Goal: Information Seeking & Learning: Learn about a topic

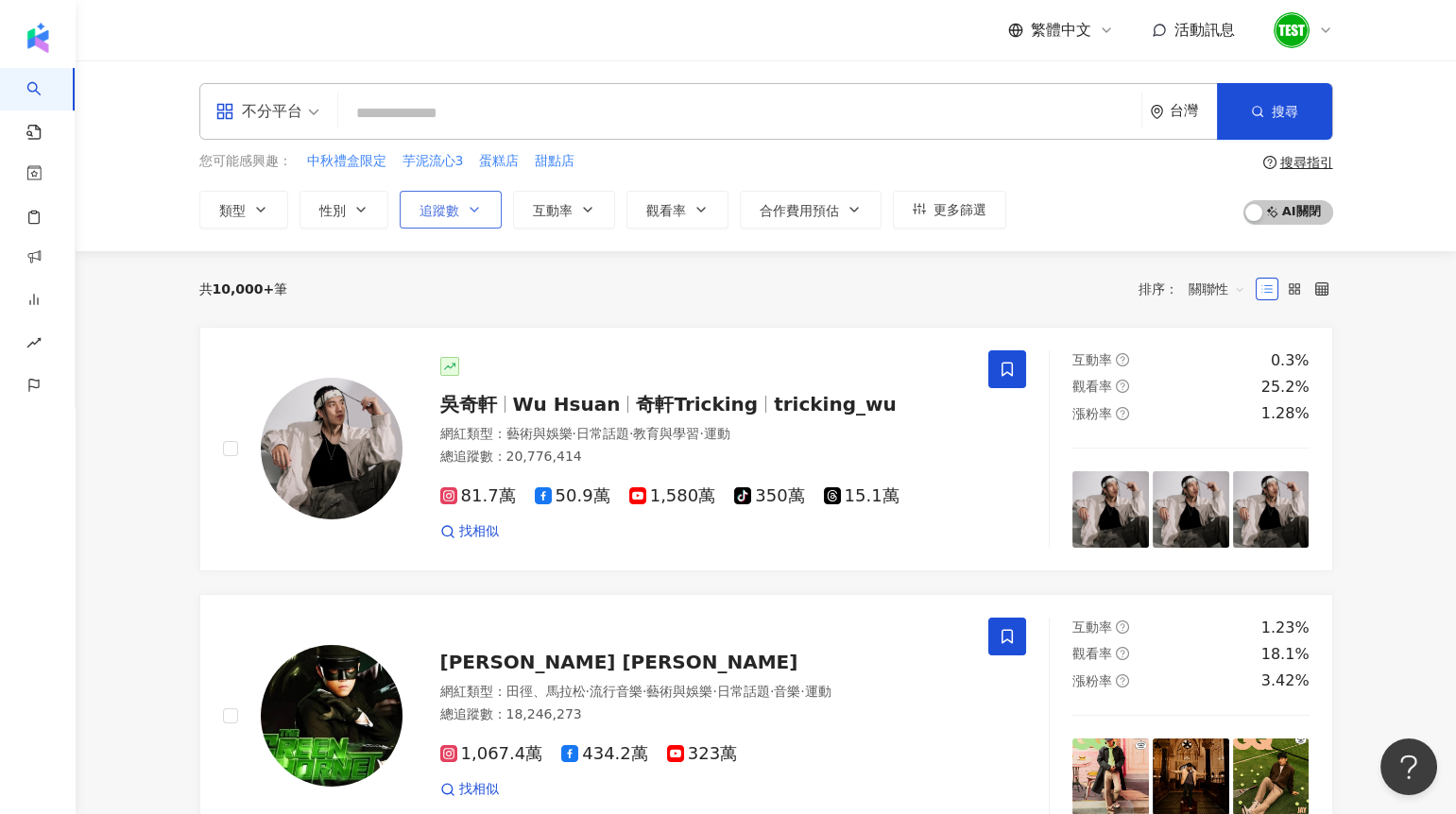
click at [421, 220] on button "追蹤數" at bounding box center [451, 210] width 103 height 38
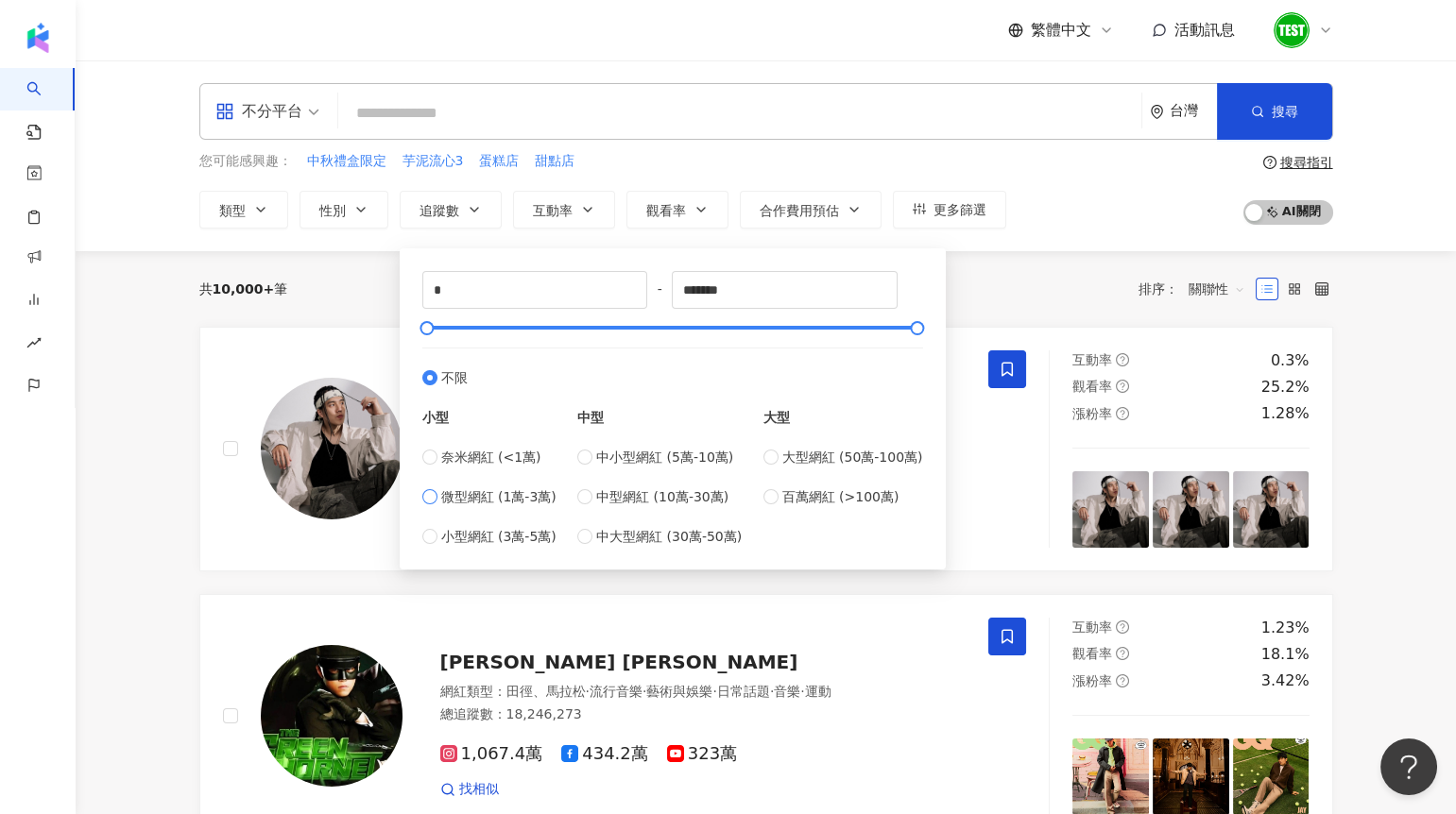
type input "*****"
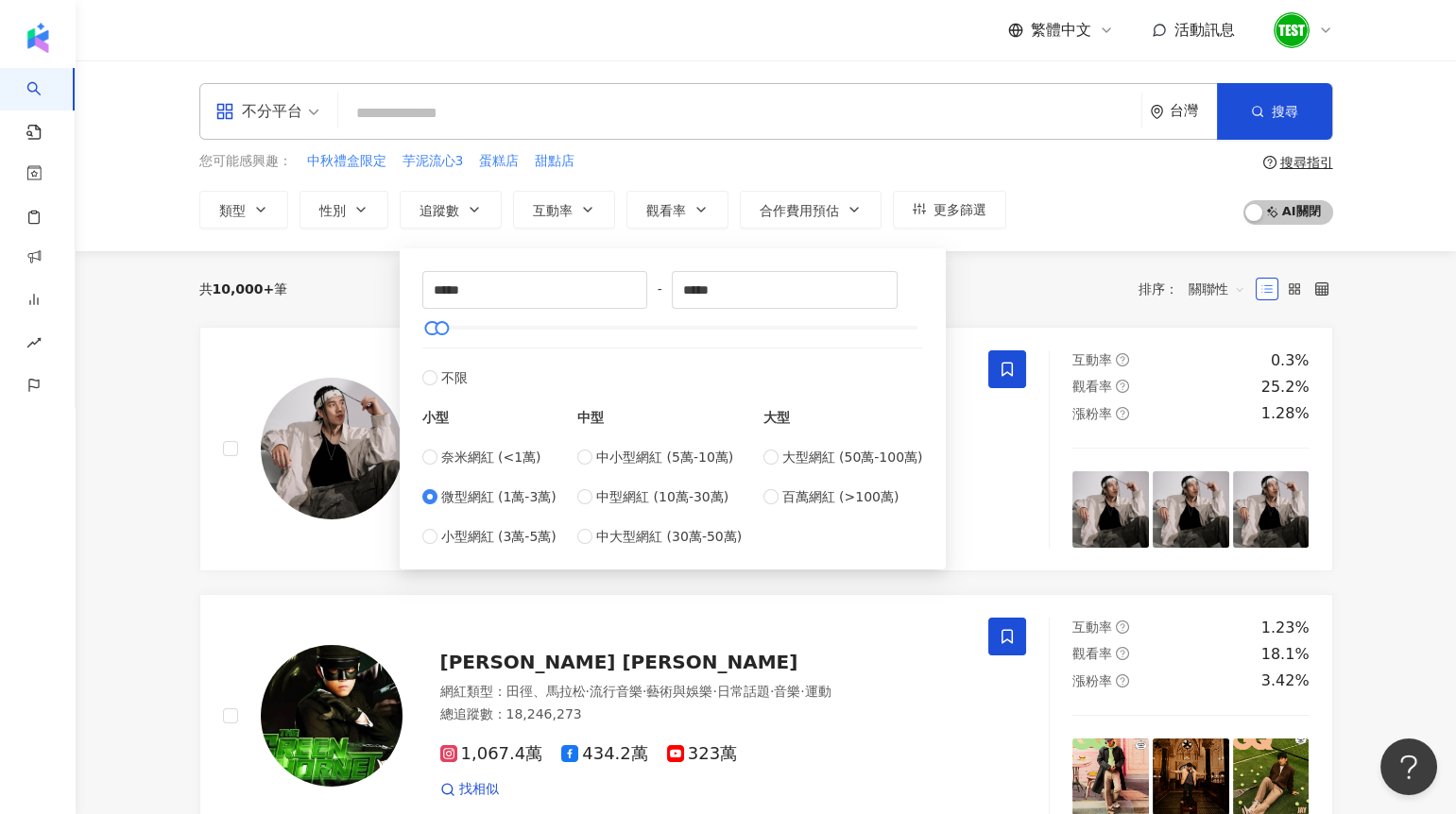
click at [374, 300] on div "共 10,000+ 筆 排序： 關聯性" at bounding box center [765, 289] width 1134 height 30
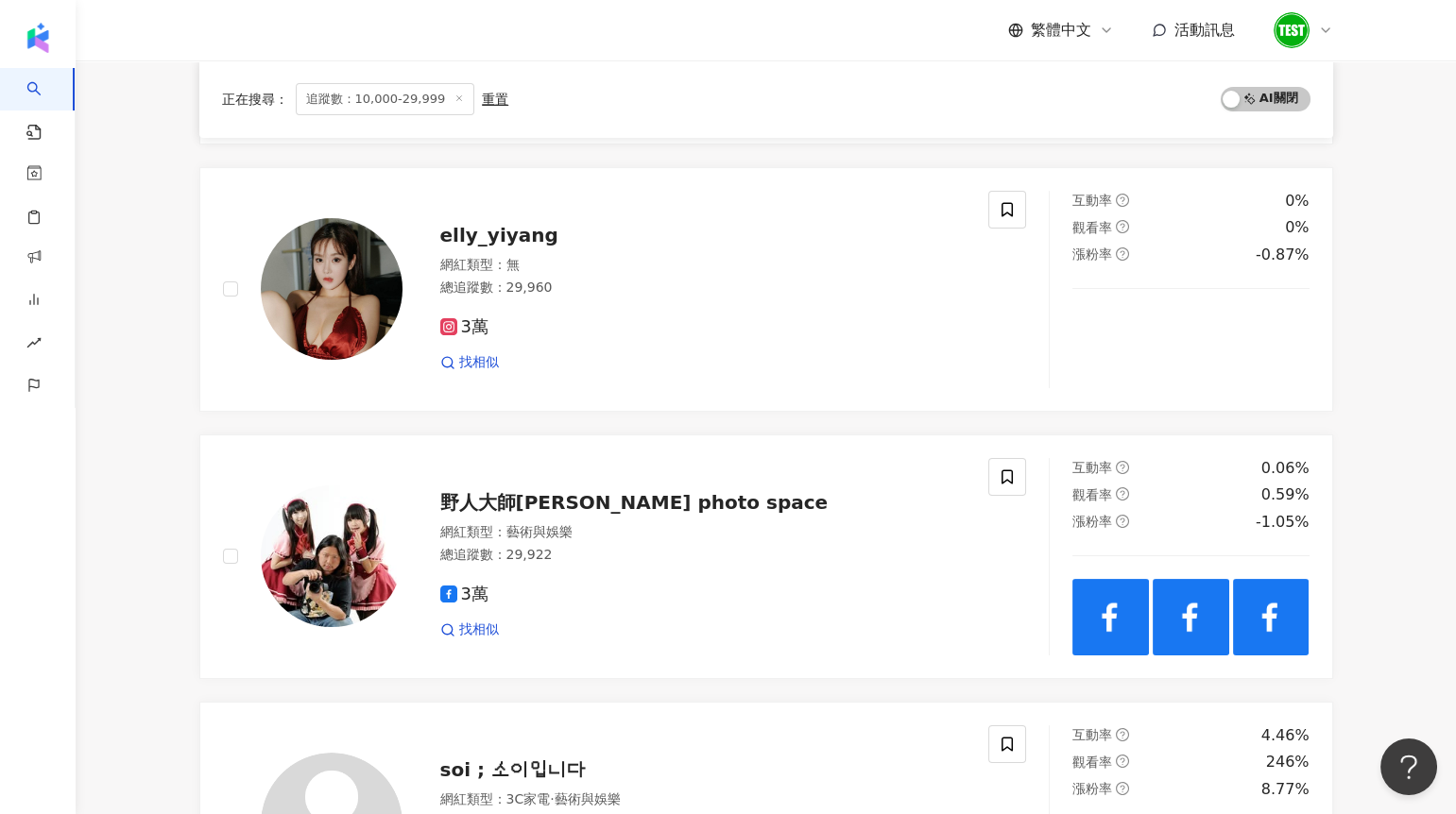
scroll to position [973, 0]
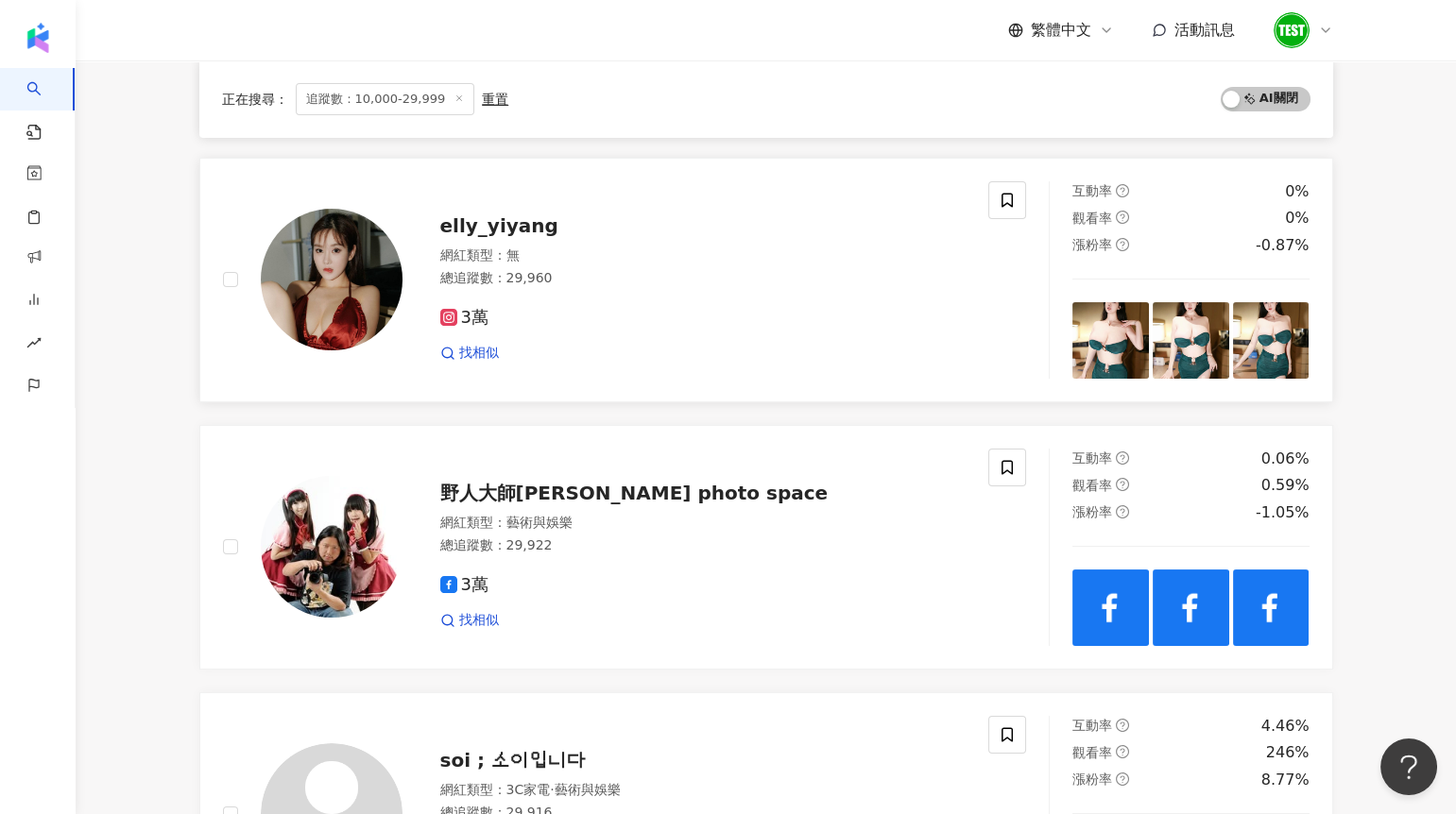
click at [807, 327] on div "3萬 找相似" at bounding box center [703, 327] width 526 height 70
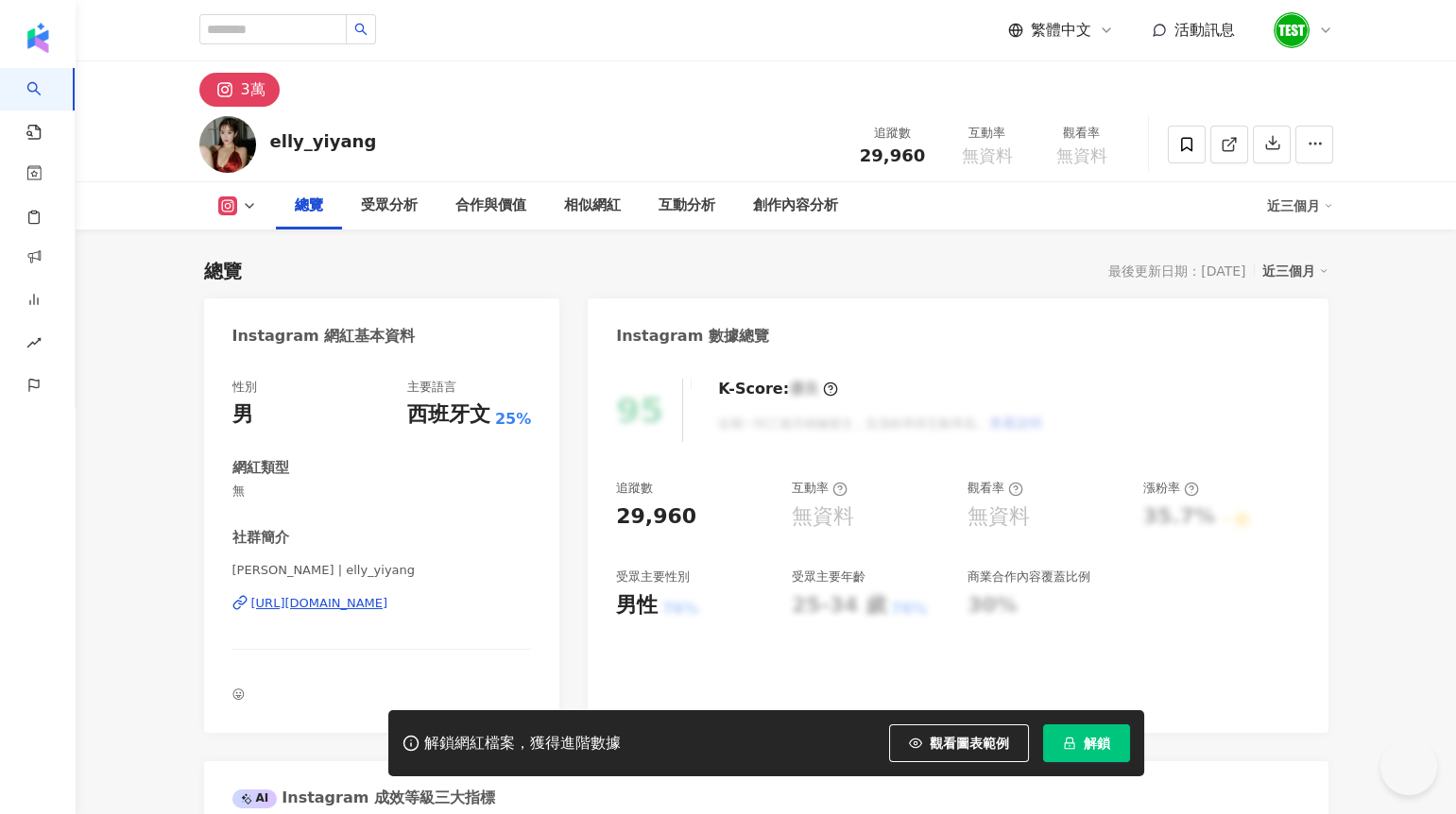
click at [1087, 748] on span "解鎖" at bounding box center [1097, 743] width 27 height 15
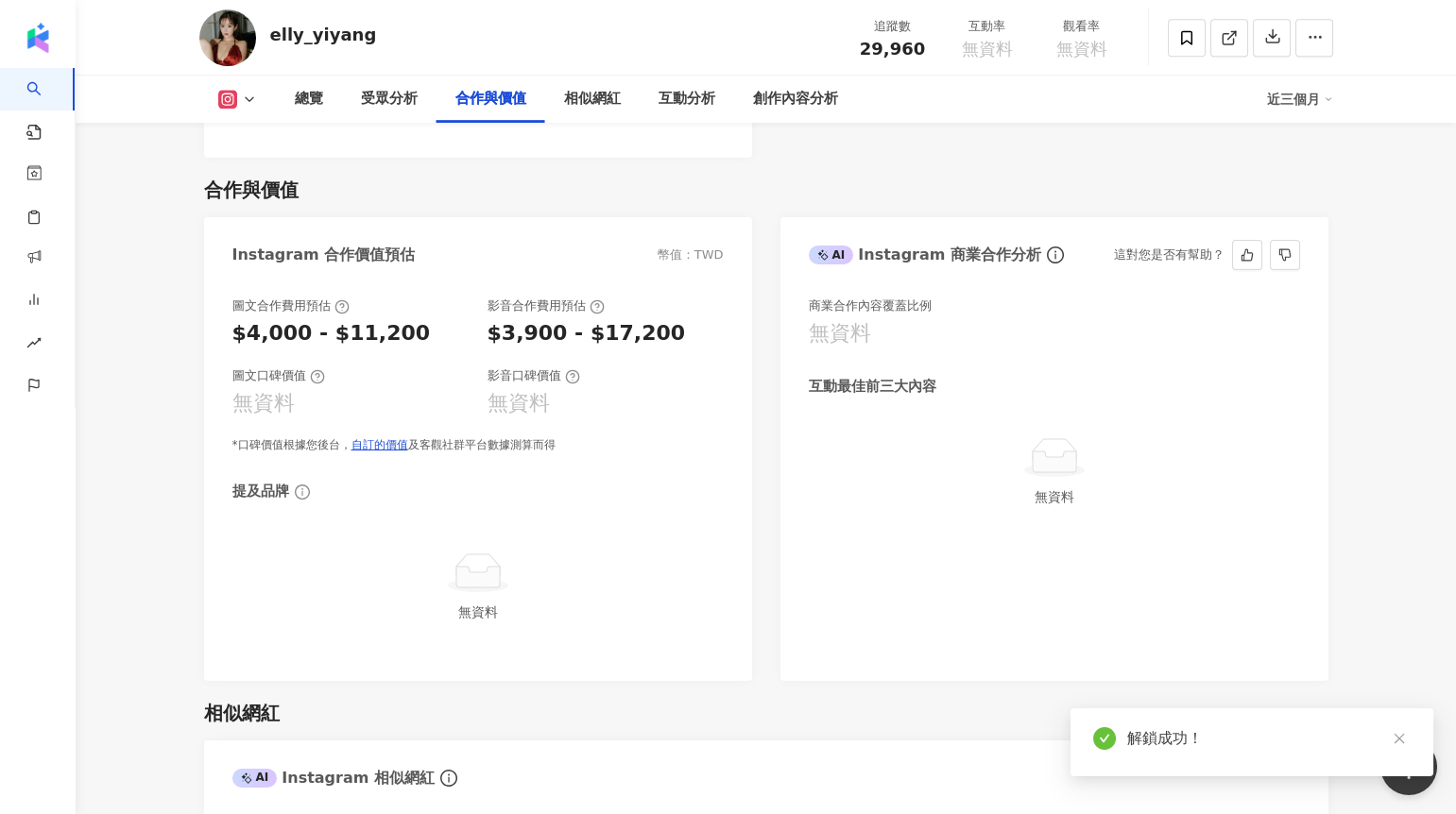
scroll to position [2412, 0]
